Goal: Find specific fact: Find specific fact

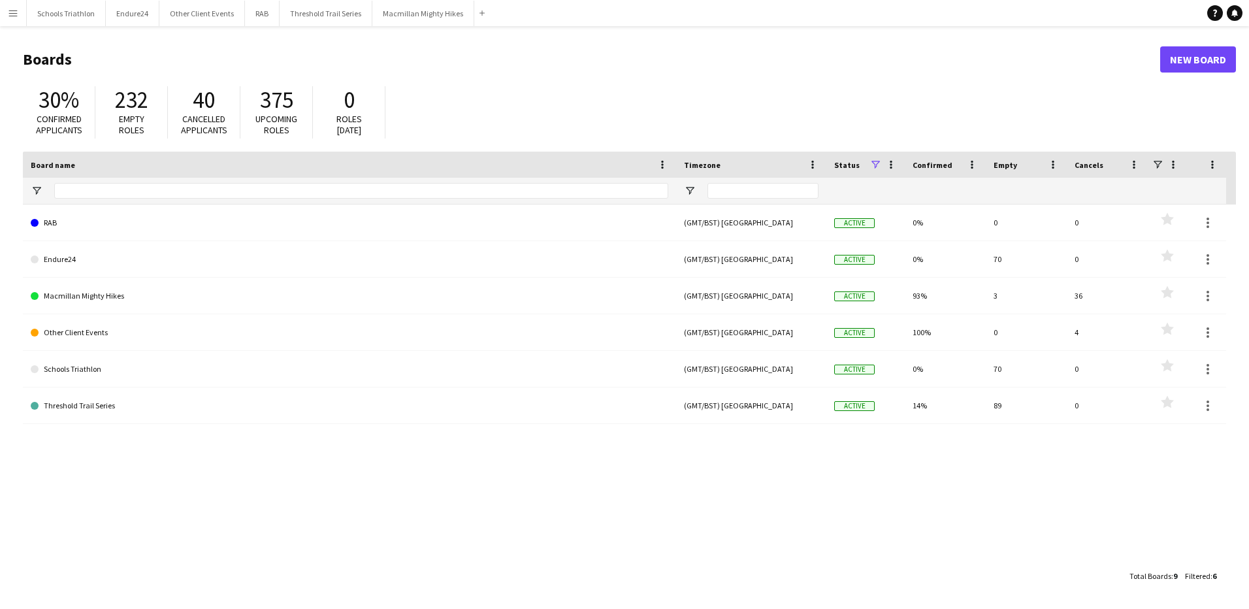
drag, startPoint x: 20, startPoint y: 7, endPoint x: 16, endPoint y: 18, distance: 10.9
click at [20, 7] on button "Menu" at bounding box center [13, 13] width 26 height 26
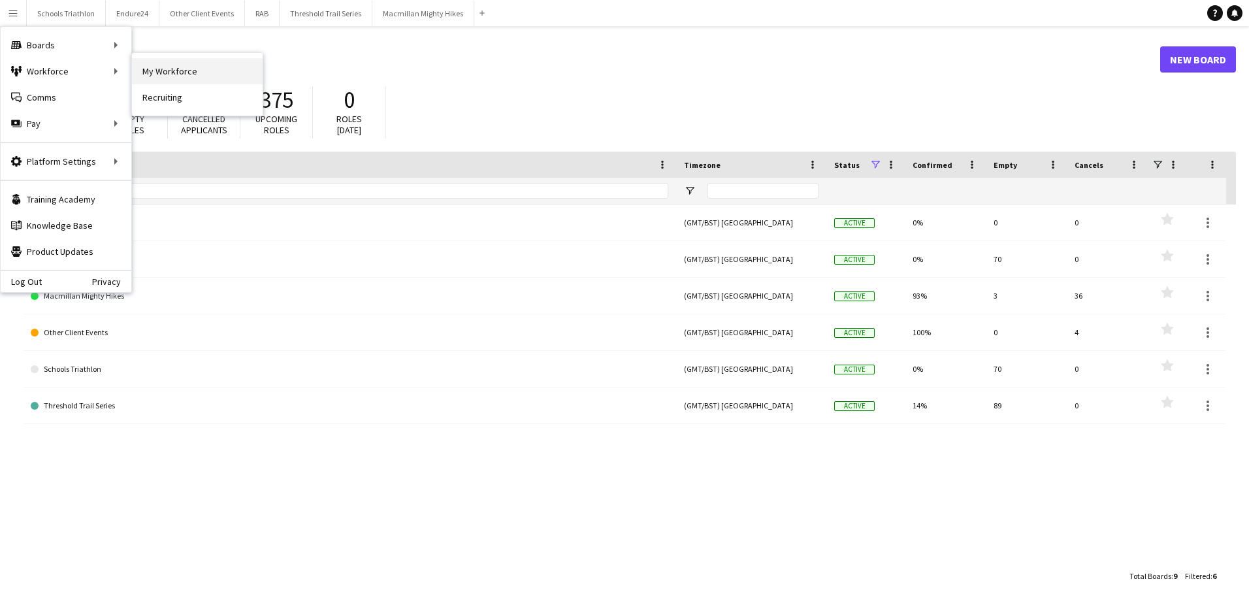
click at [167, 69] on link "My Workforce" at bounding box center [197, 71] width 131 height 26
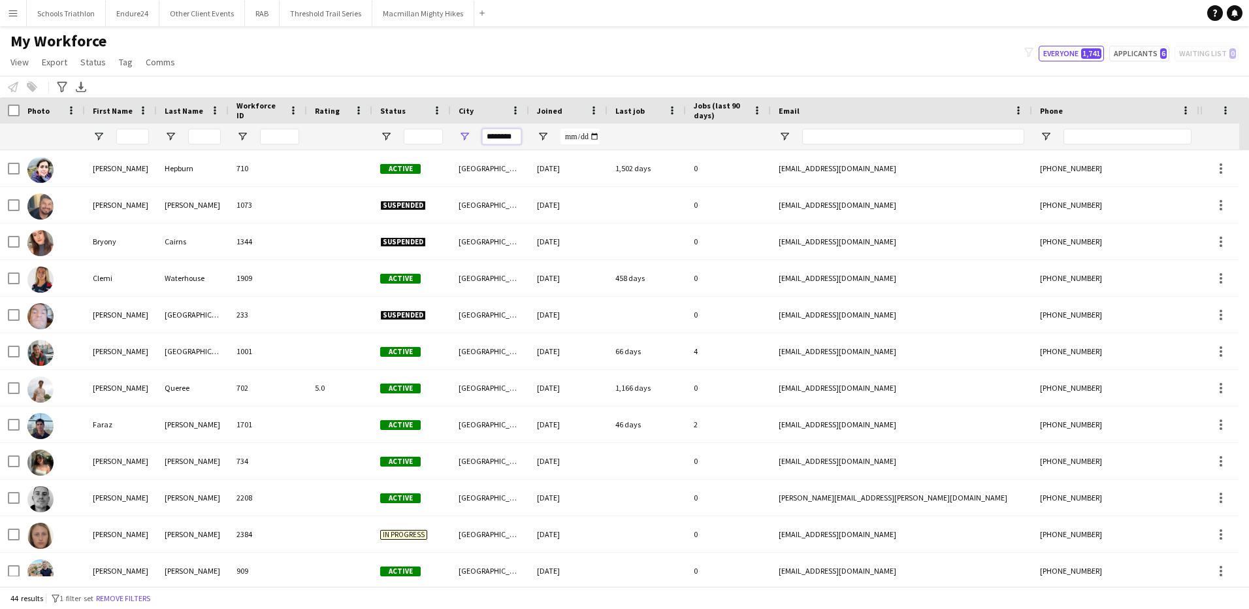
click at [507, 136] on input "********" at bounding box center [501, 137] width 39 height 16
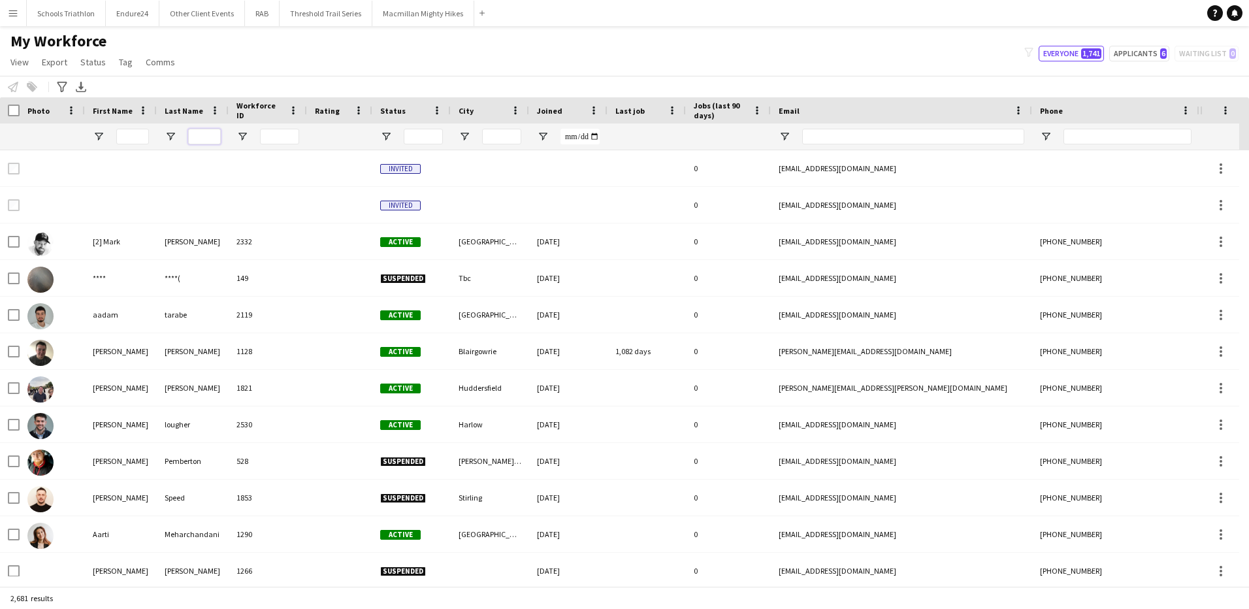
click at [194, 131] on input "Last Name Filter Input" at bounding box center [204, 137] width 33 height 16
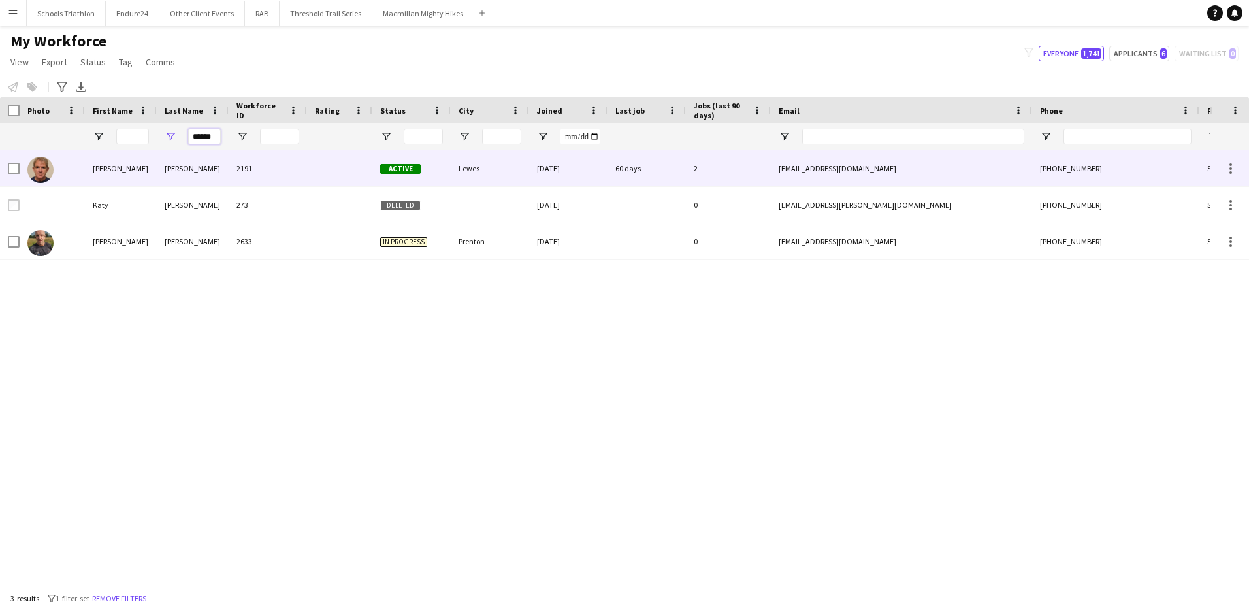
type input "******"
click at [495, 172] on div "Lewes" at bounding box center [490, 168] width 78 height 36
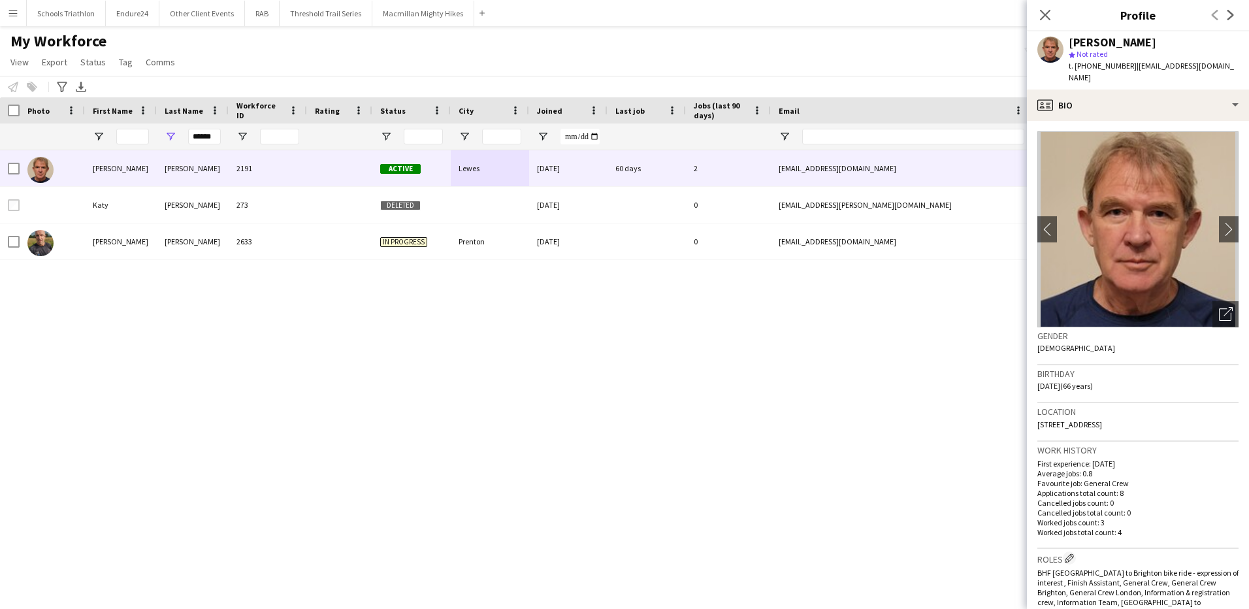
drag, startPoint x: 1166, startPoint y: 413, endPoint x: 1136, endPoint y: 413, distance: 29.4
click at [1136, 413] on div "Location [STREET_ADDRESS]" at bounding box center [1137, 422] width 201 height 38
copy span "BN8 4NU"
click at [1041, 20] on icon at bounding box center [1044, 14] width 12 height 12
